Goal: Check status

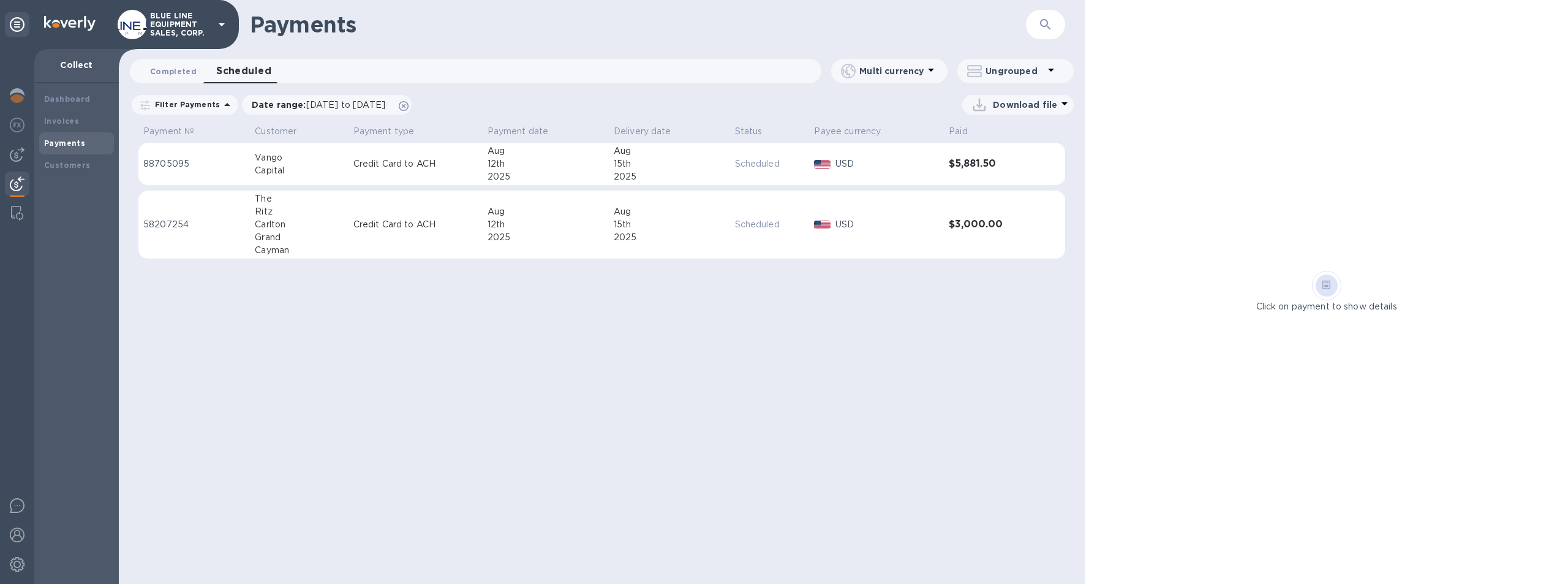
click at [174, 69] on span "Completed 0" at bounding box center [173, 71] width 47 height 13
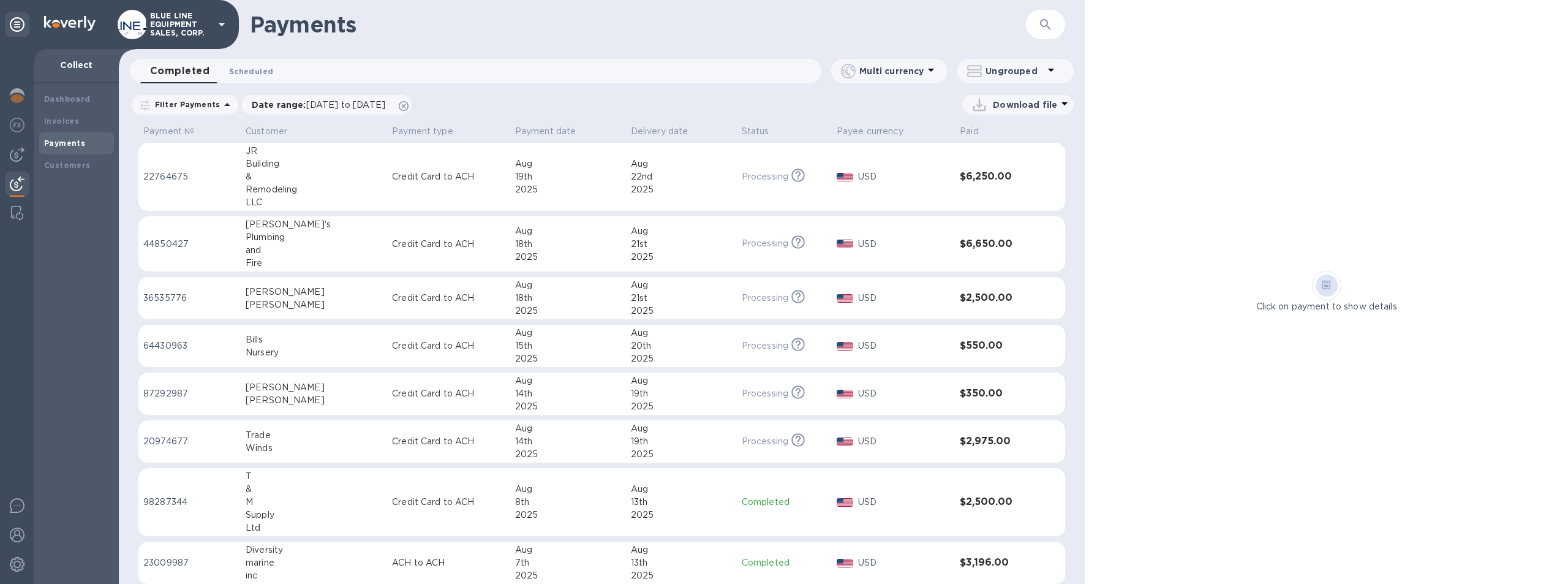
click at [250, 66] on span "Scheduled 0" at bounding box center [251, 71] width 44 height 13
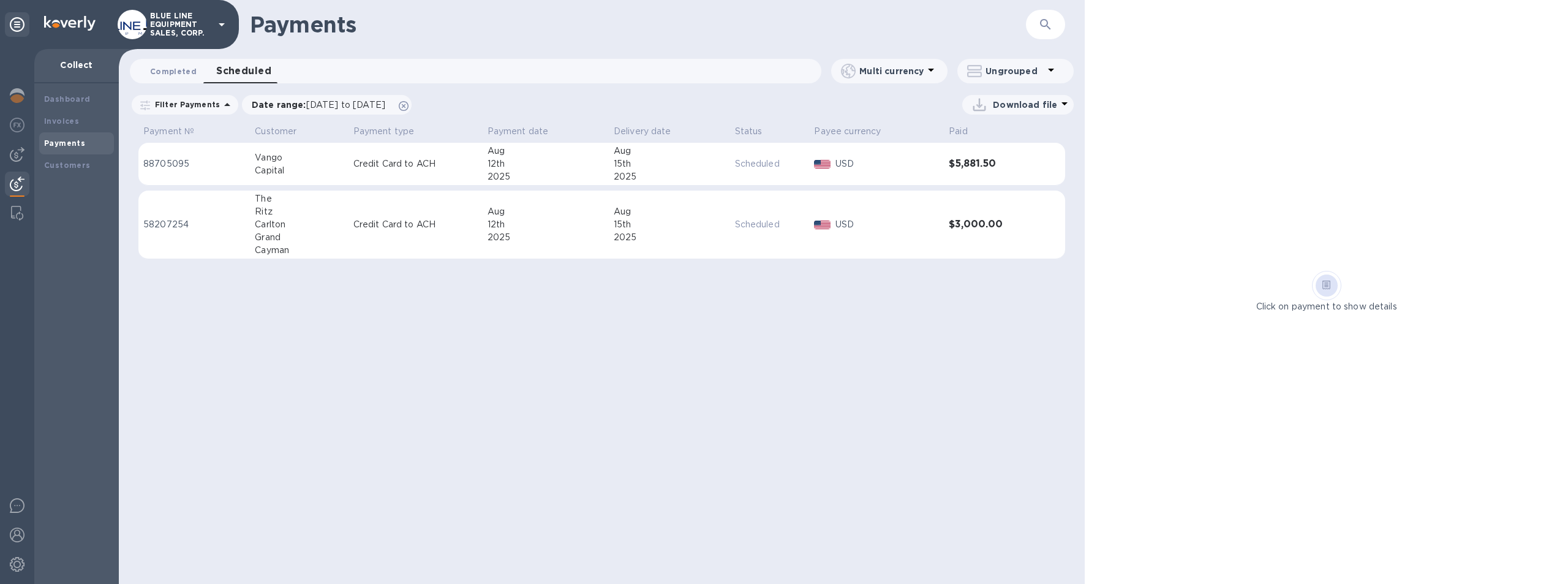
click at [167, 68] on span "Completed 0" at bounding box center [173, 71] width 47 height 13
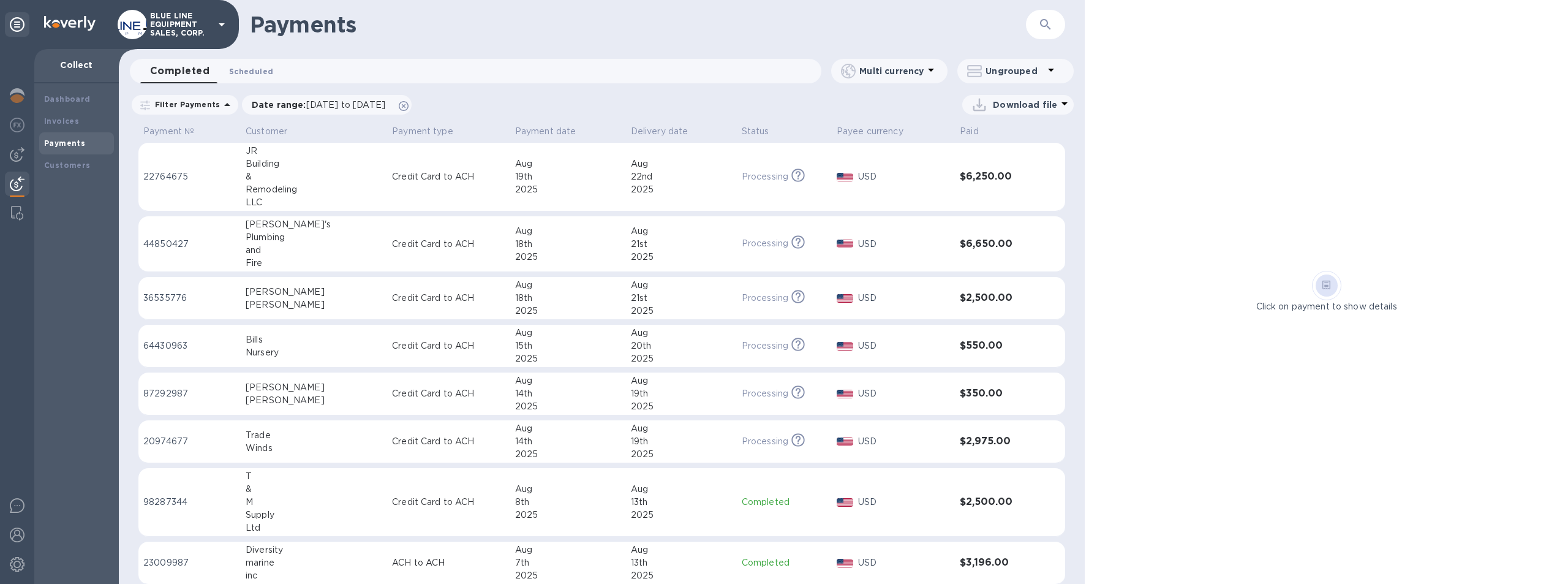
click at [253, 69] on span "Scheduled 0" at bounding box center [251, 71] width 44 height 13
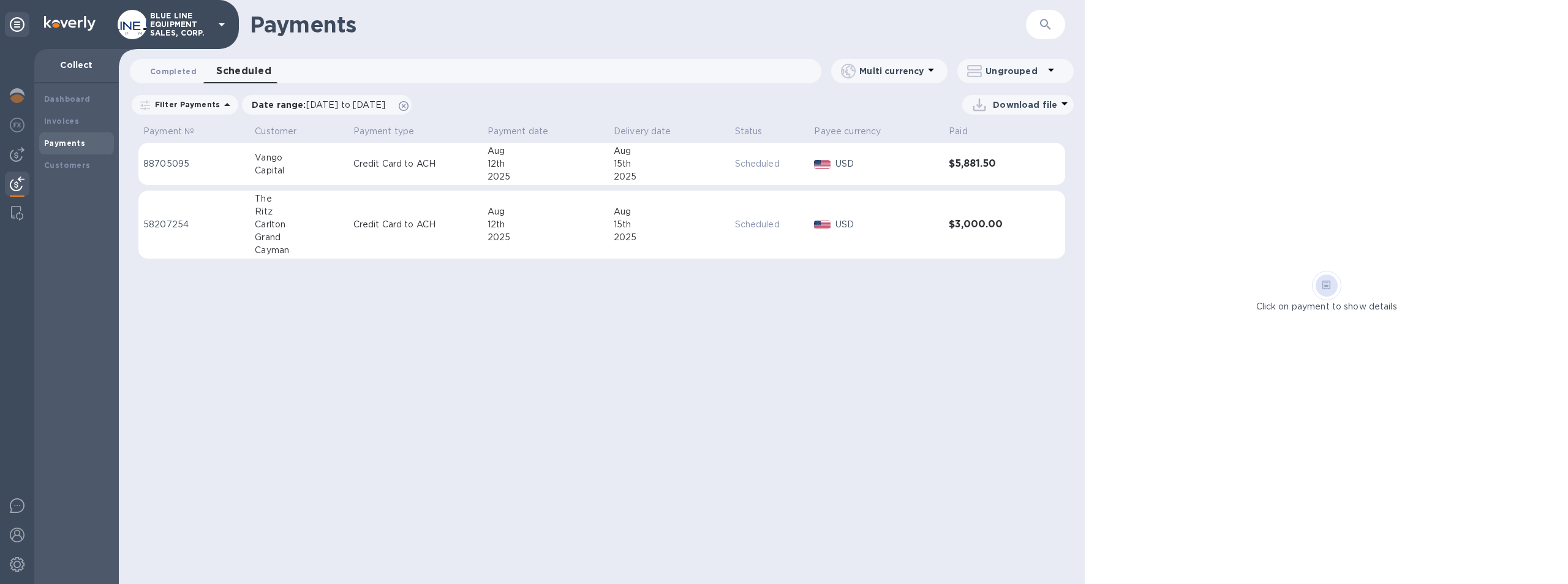
click at [167, 70] on span "Completed 0" at bounding box center [173, 71] width 47 height 13
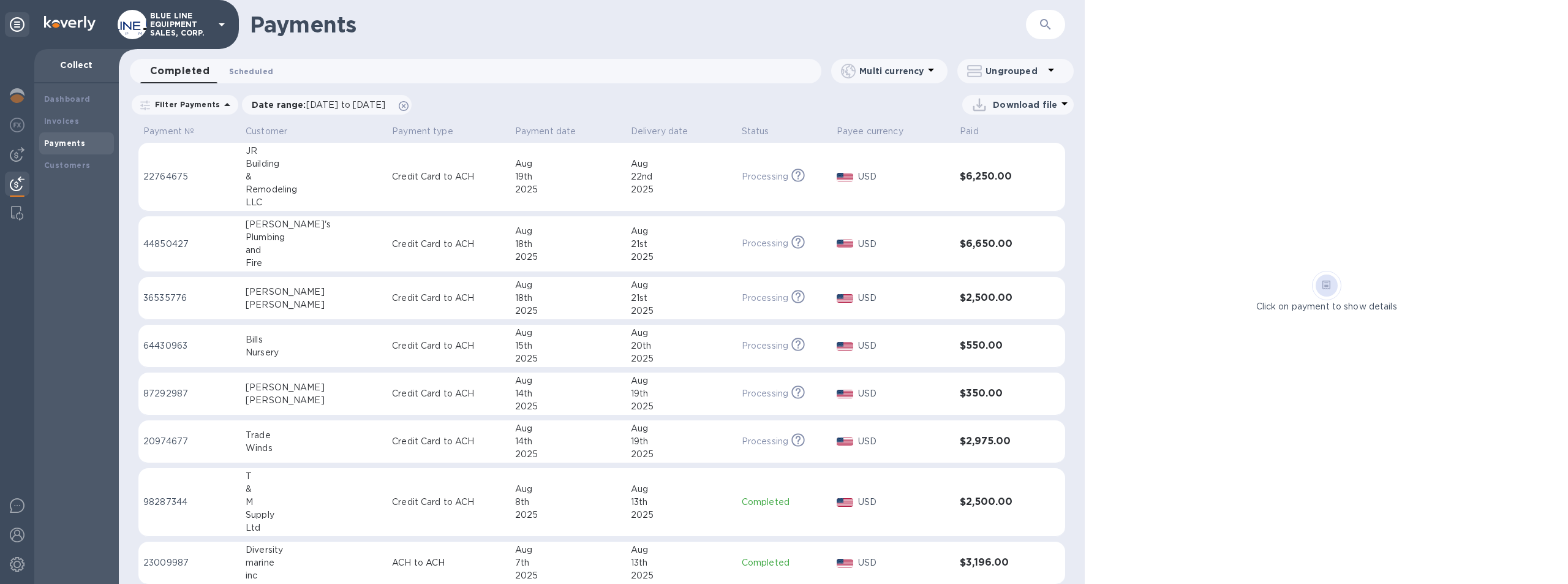
click at [248, 67] on span "Scheduled 0" at bounding box center [251, 71] width 44 height 13
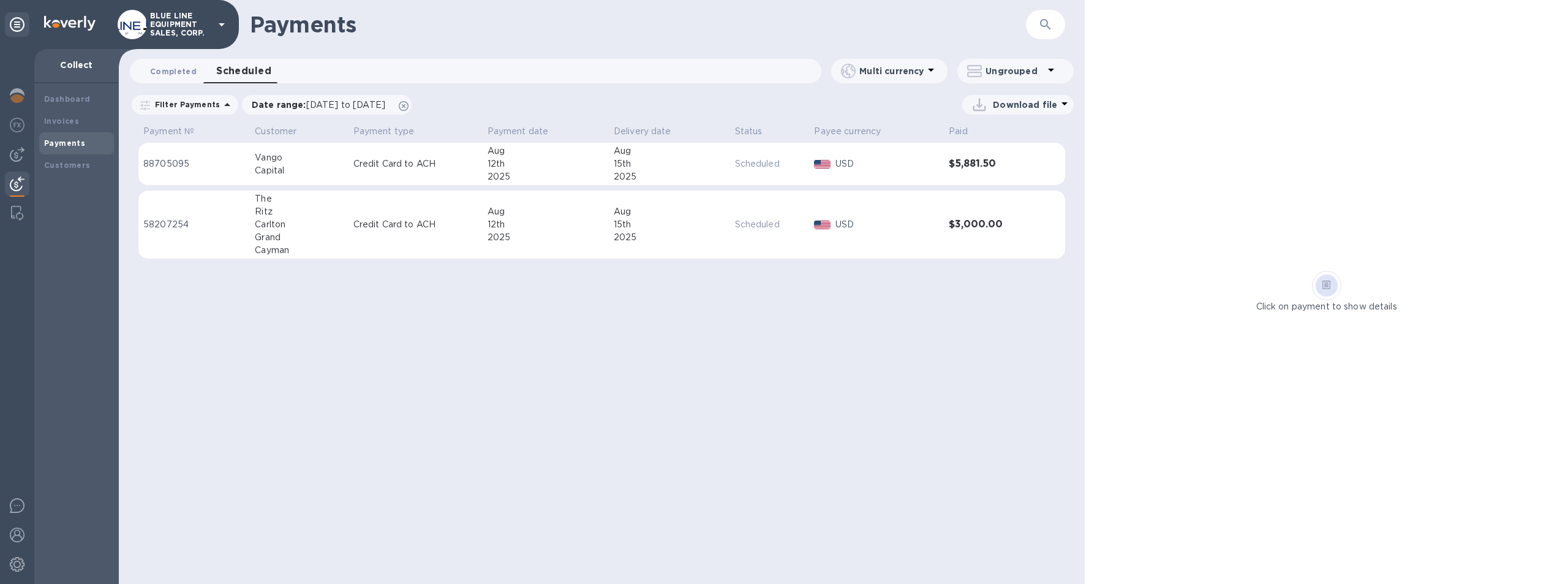
click at [170, 70] on span "Completed 0" at bounding box center [173, 71] width 47 height 13
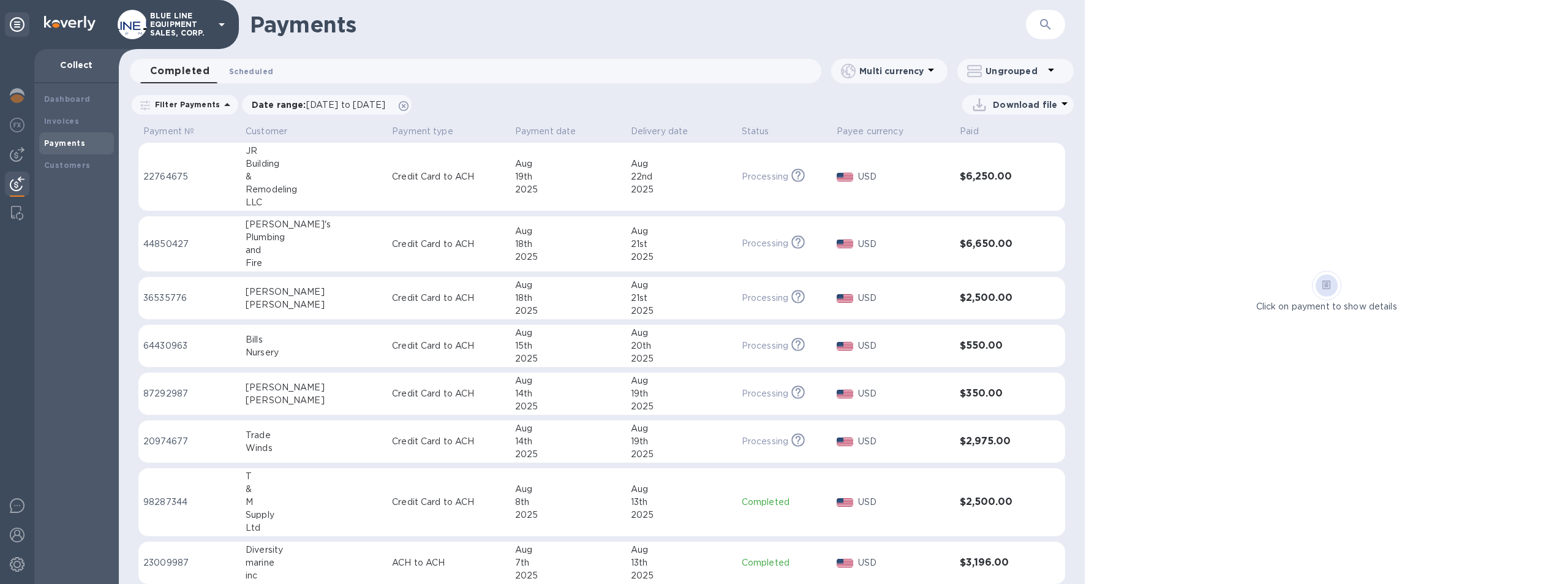
click at [259, 69] on span "Scheduled 0" at bounding box center [251, 71] width 44 height 13
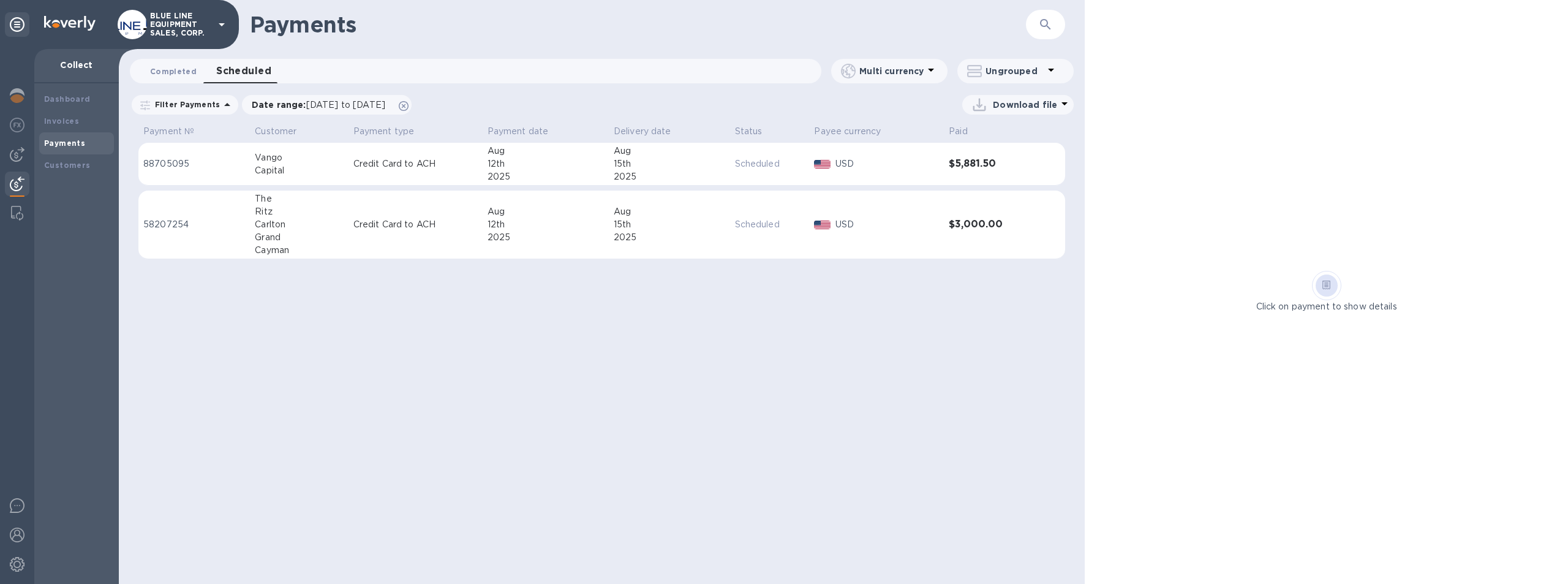
click at [169, 69] on span "Completed 0" at bounding box center [173, 71] width 47 height 13
